Goal: Task Accomplishment & Management: Manage account settings

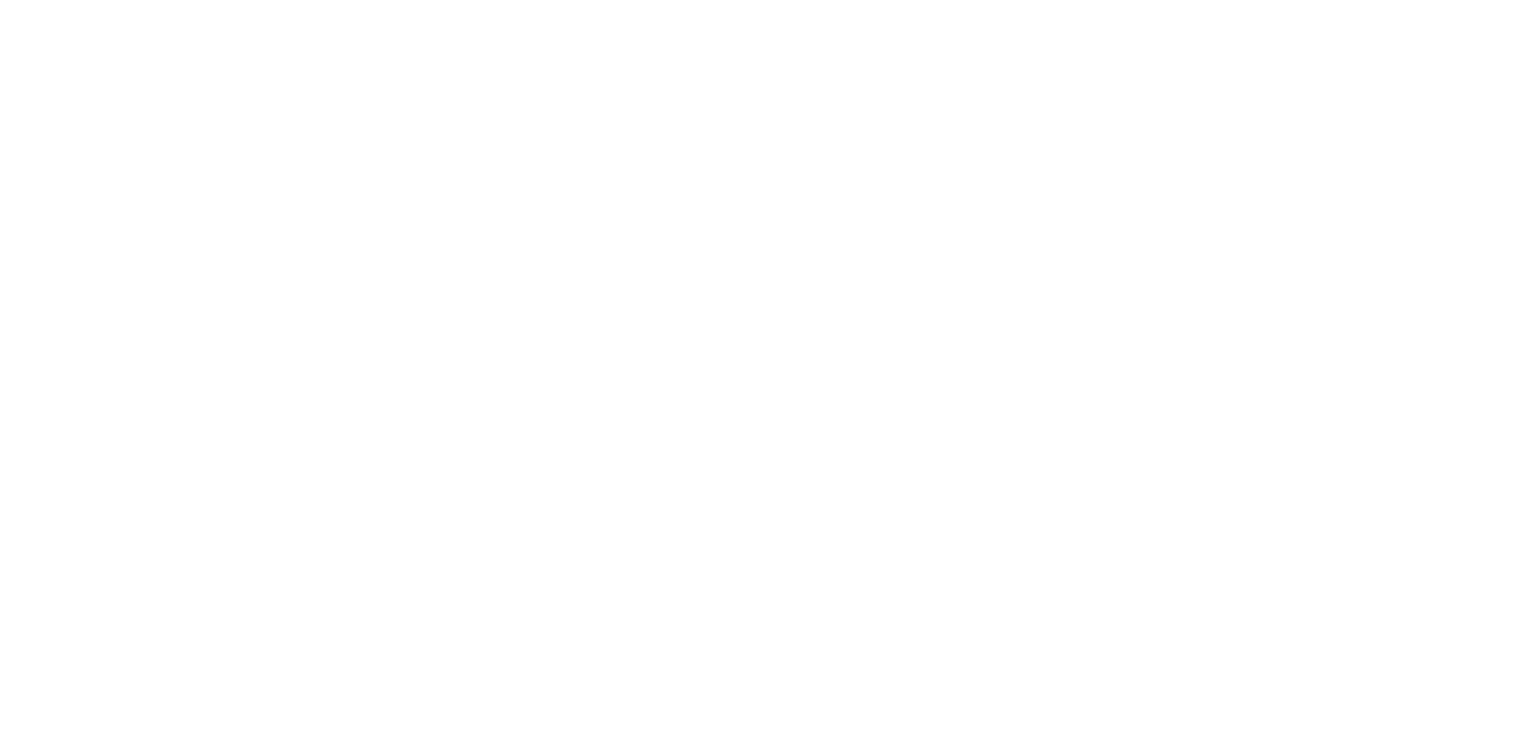
select select "*"
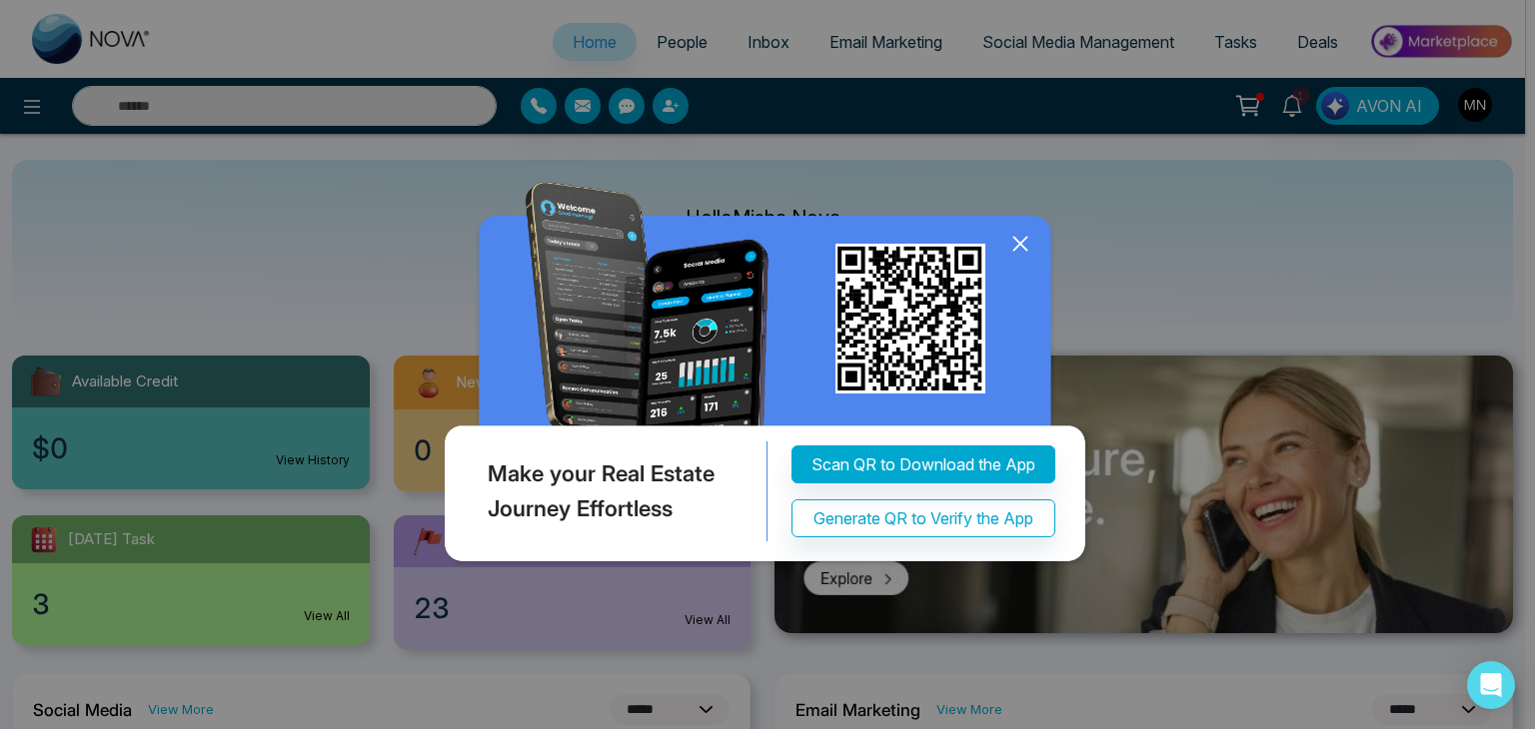
click at [1016, 244] on icon at bounding box center [1020, 244] width 30 height 30
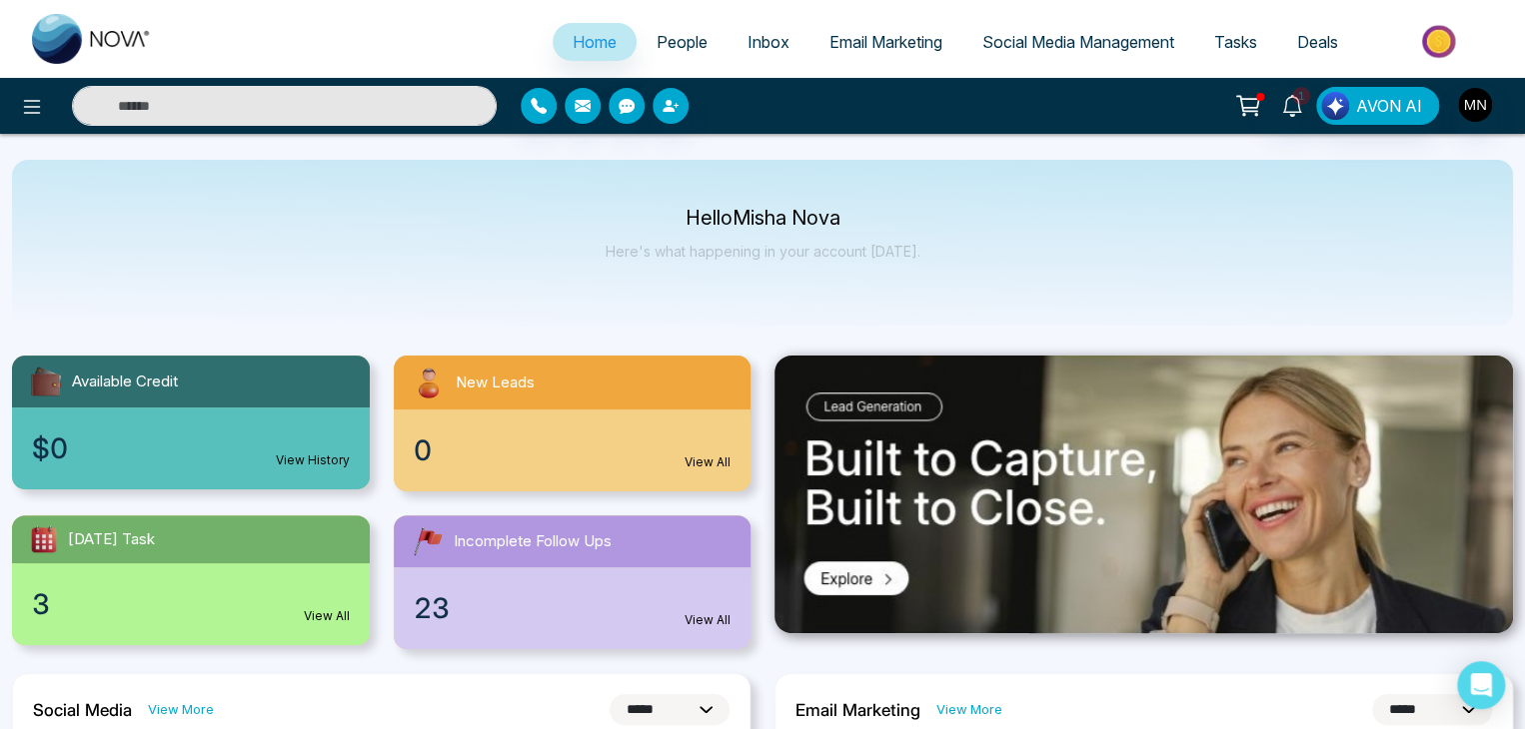
click at [288, 109] on input "text" at bounding box center [284, 106] width 425 height 40
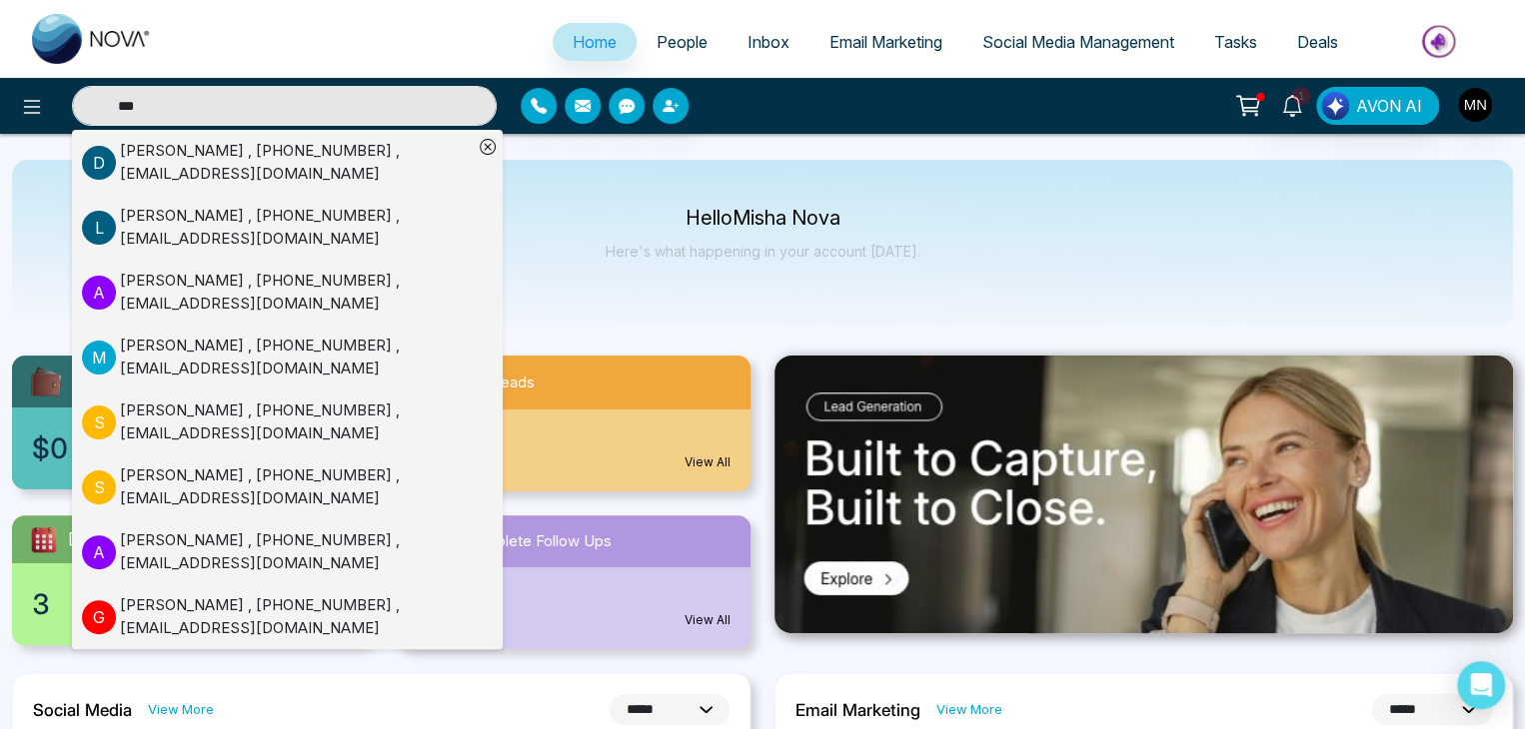
type input "***"
click at [176, 163] on div "[PERSON_NAME] , [PHONE_NUMBER] , [EMAIL_ADDRESS][DOMAIN_NAME]" at bounding box center [296, 162] width 353 height 45
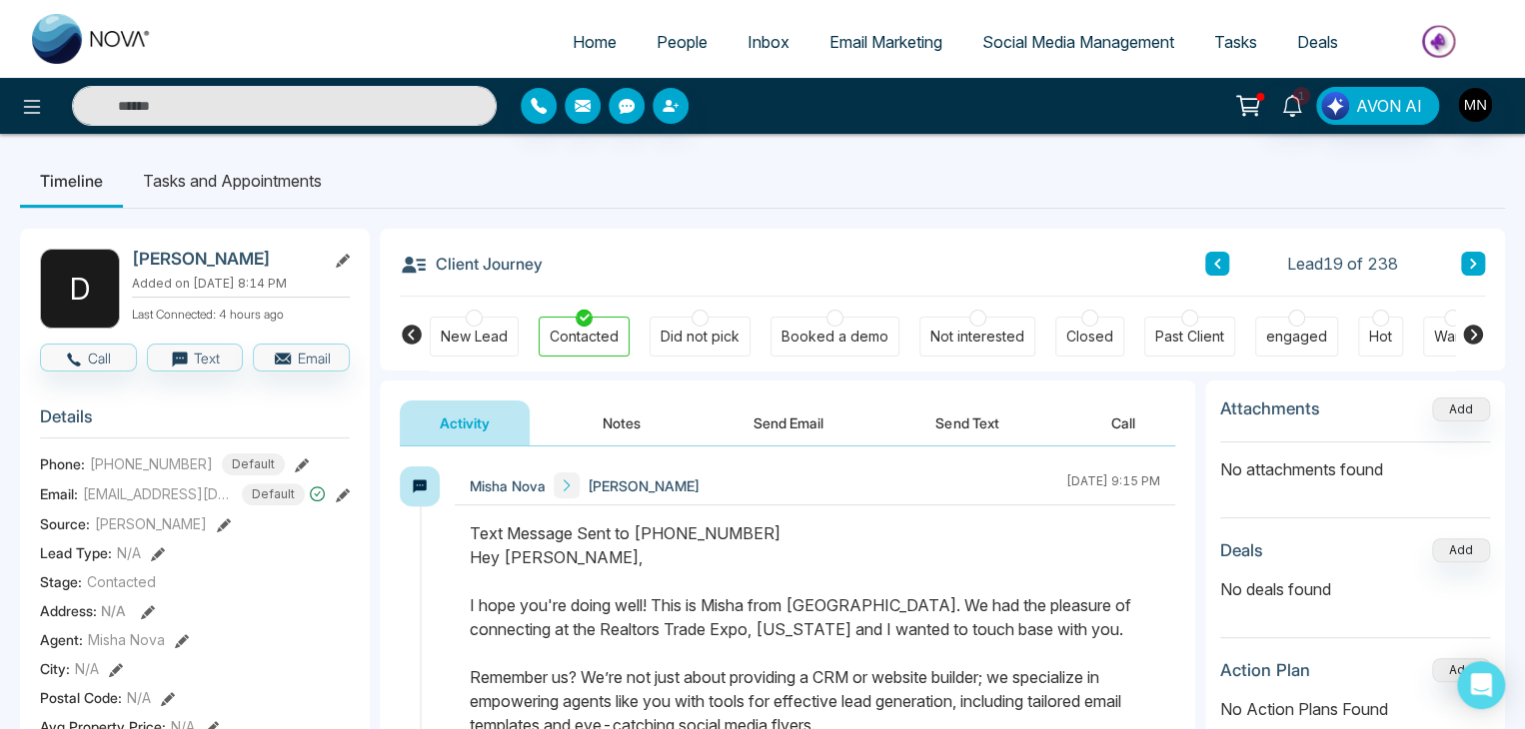
click at [648, 435] on button "Notes" at bounding box center [622, 423] width 118 height 45
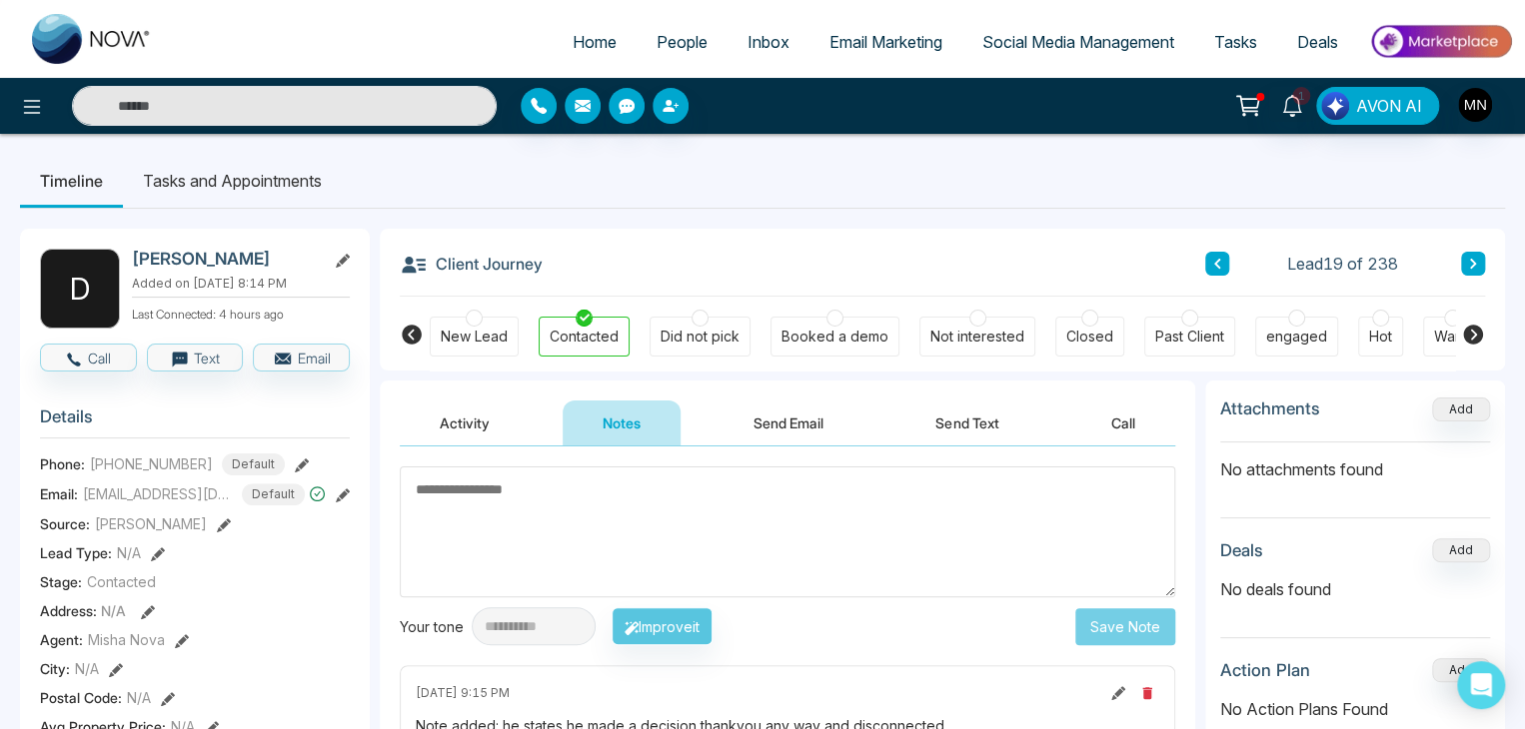
click at [562, 496] on textarea at bounding box center [787, 532] width 775 height 131
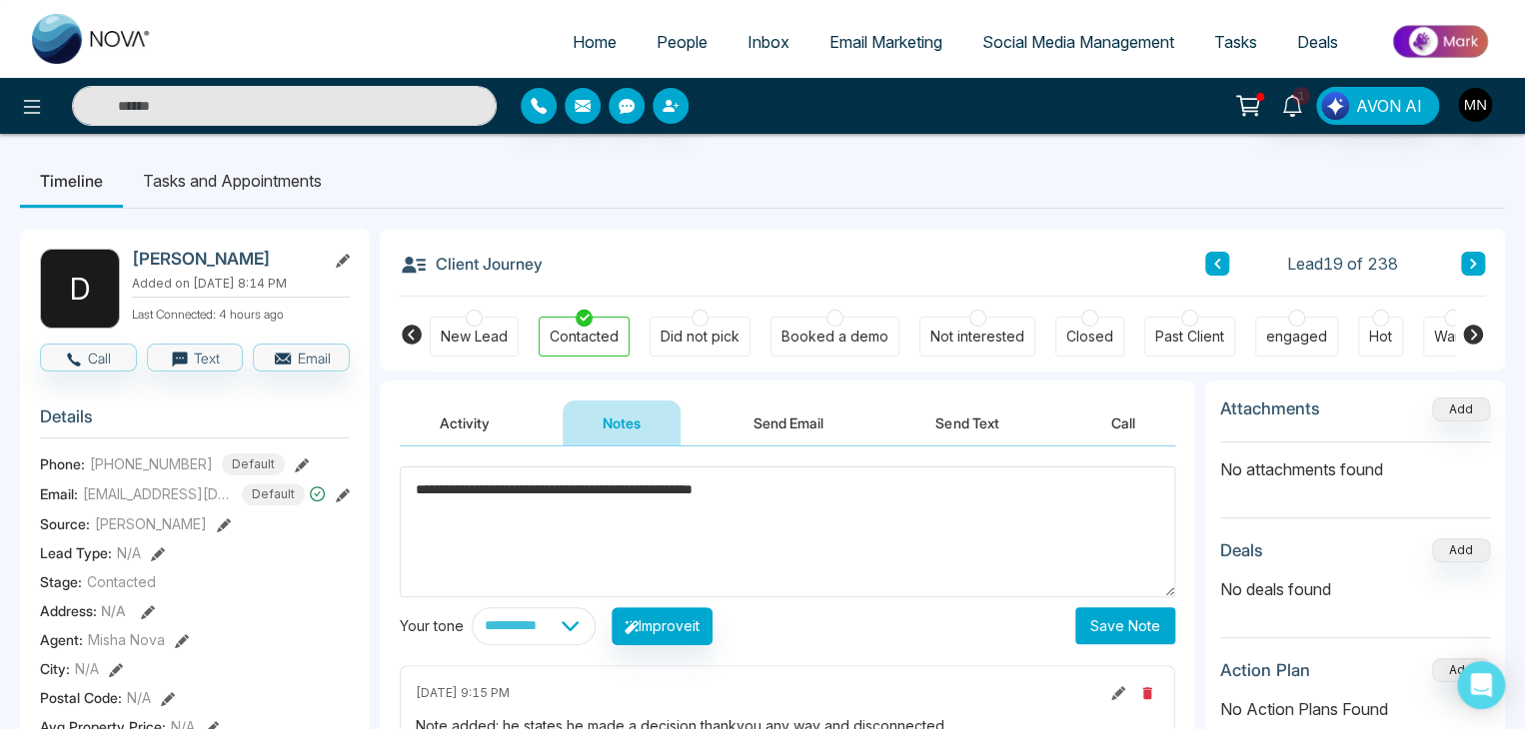
type textarea "**********"
click at [1101, 616] on button "Save Note" at bounding box center [1125, 626] width 100 height 37
click at [974, 348] on div "Not interested" at bounding box center [977, 337] width 116 height 40
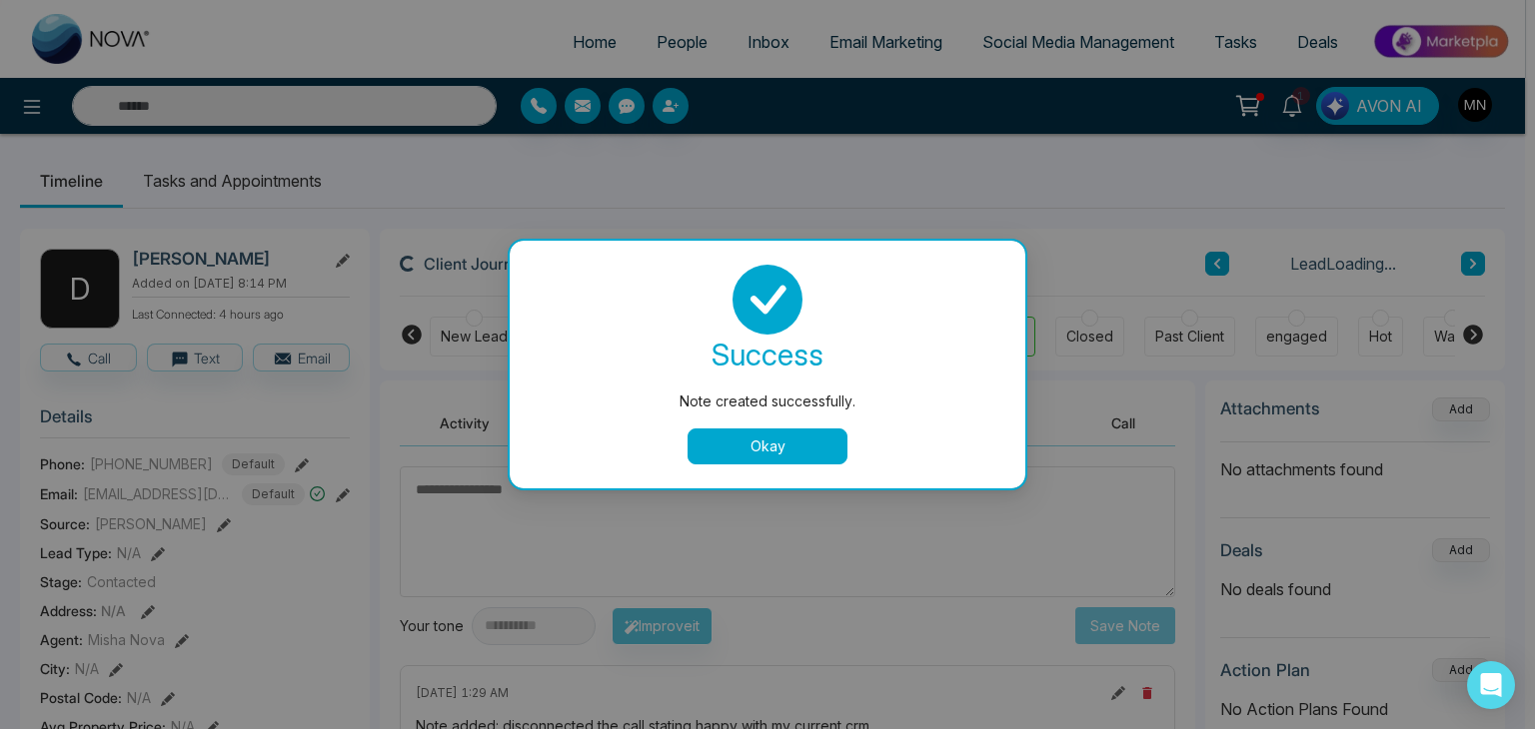
click at [788, 458] on button "Okay" at bounding box center [767, 447] width 160 height 36
click at [733, 455] on button "Okay" at bounding box center [767, 447] width 160 height 36
